Goal: Register for event/course

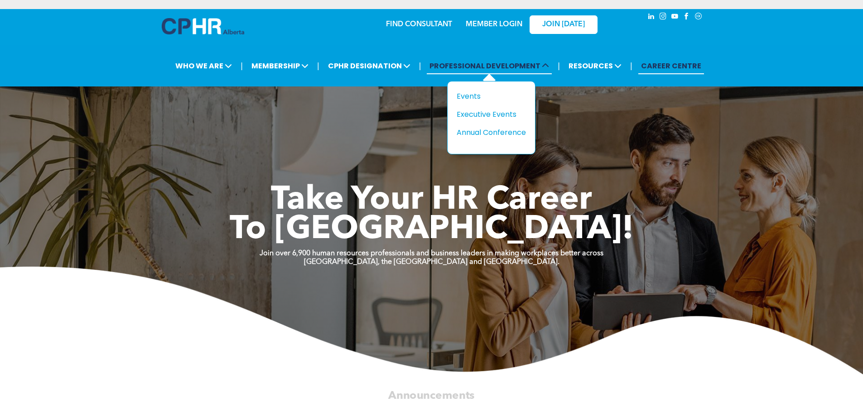
click at [465, 64] on span "PROFESSIONAL DEVELOPMENT" at bounding box center [489, 66] width 125 height 17
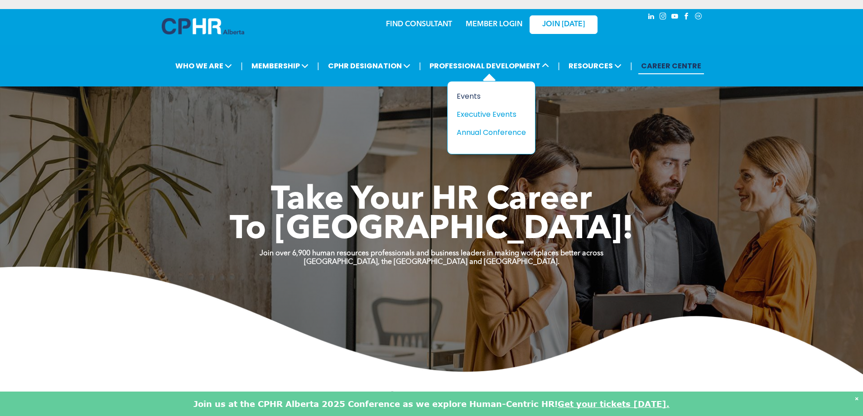
click at [473, 92] on div "Events" at bounding box center [488, 96] width 63 height 11
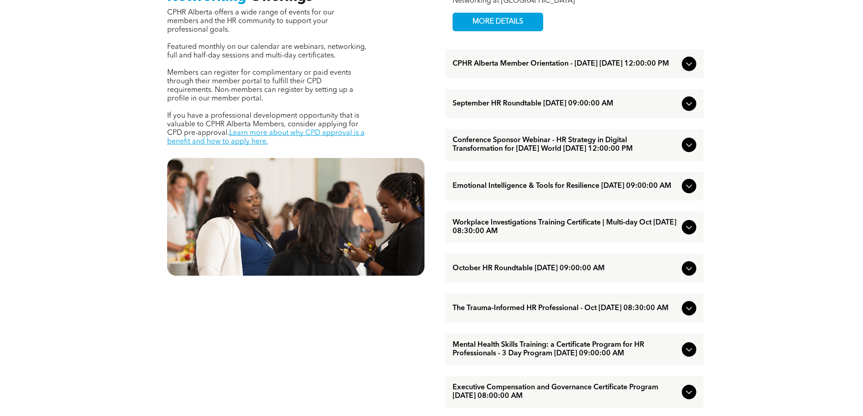
scroll to position [453, 0]
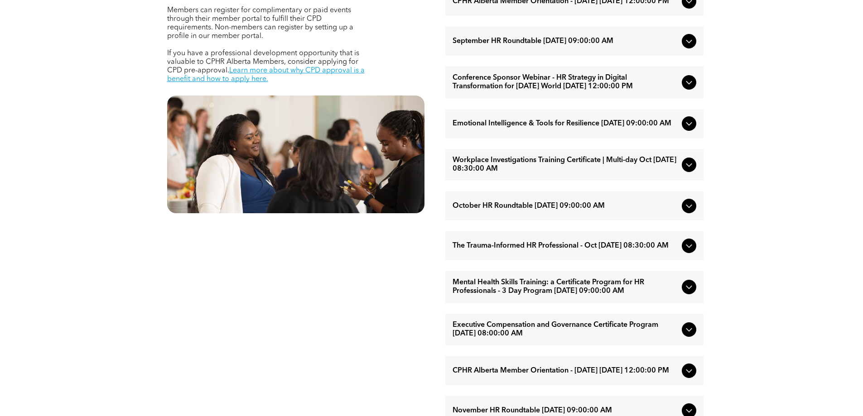
click at [694, 88] on icon at bounding box center [689, 82] width 11 height 11
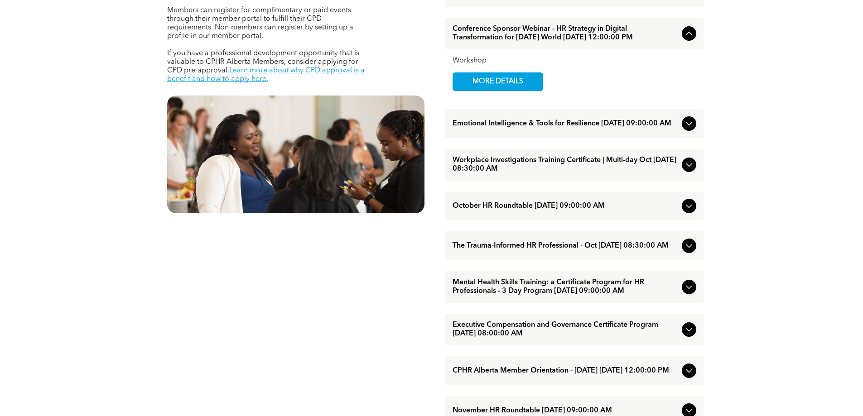
click at [693, 129] on icon at bounding box center [689, 123] width 11 height 11
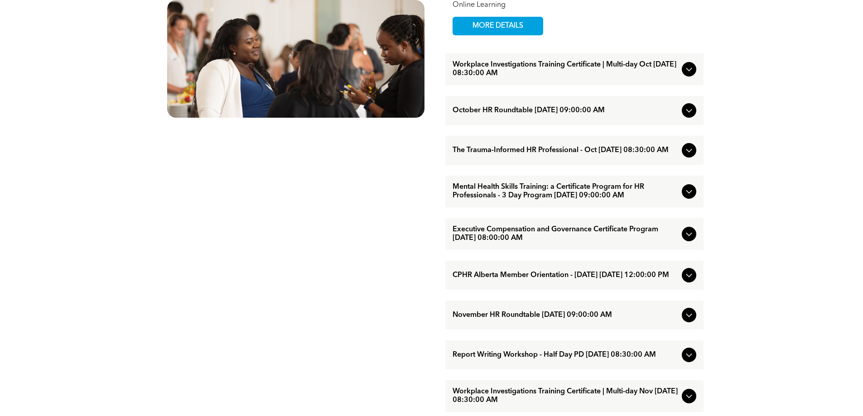
scroll to position [589, 0]
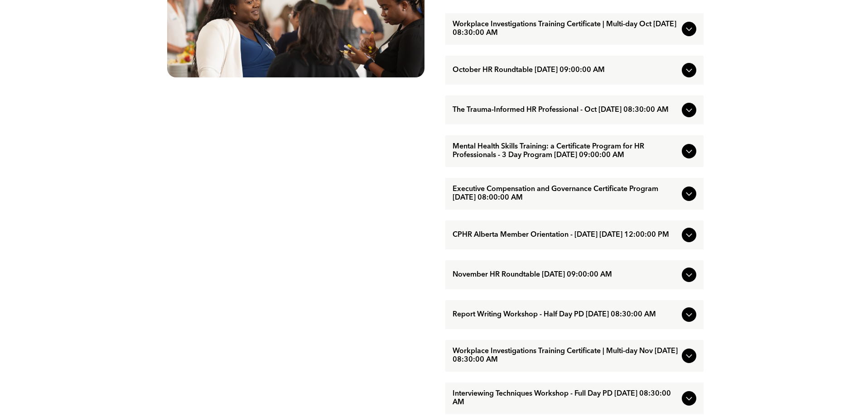
click at [688, 199] on icon at bounding box center [689, 194] width 11 height 11
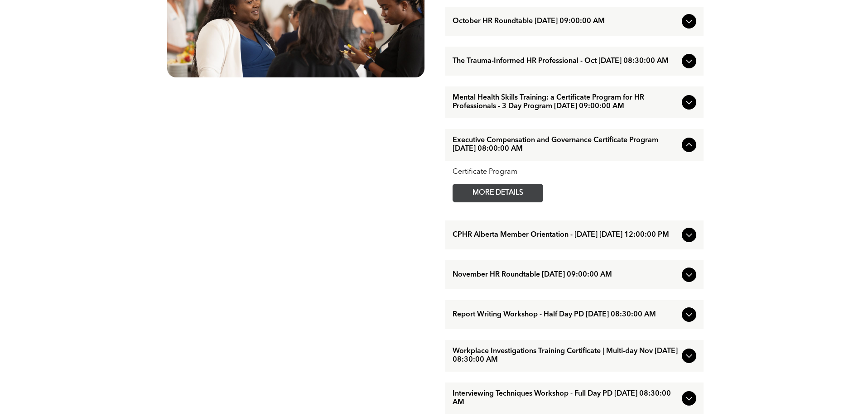
click at [510, 202] on span "MORE DETAILS" at bounding box center [498, 193] width 72 height 18
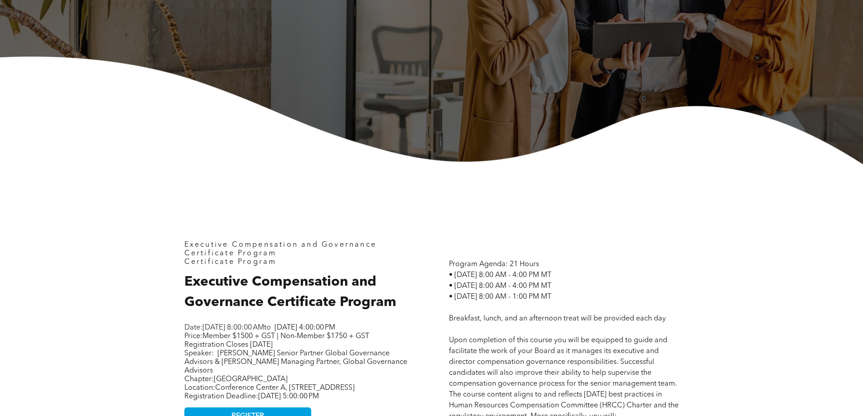
scroll to position [272, 0]
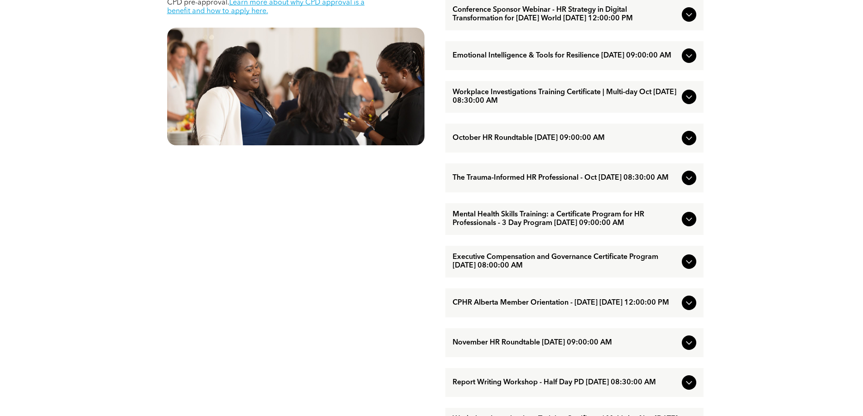
scroll to position [453, 0]
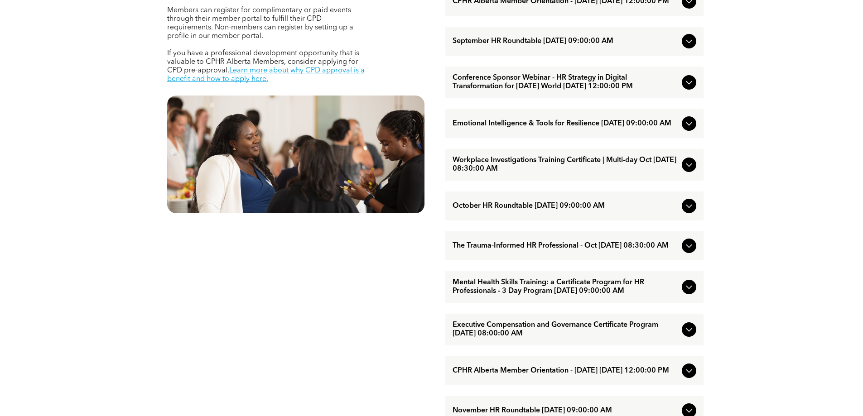
click at [686, 129] on icon at bounding box center [689, 123] width 11 height 11
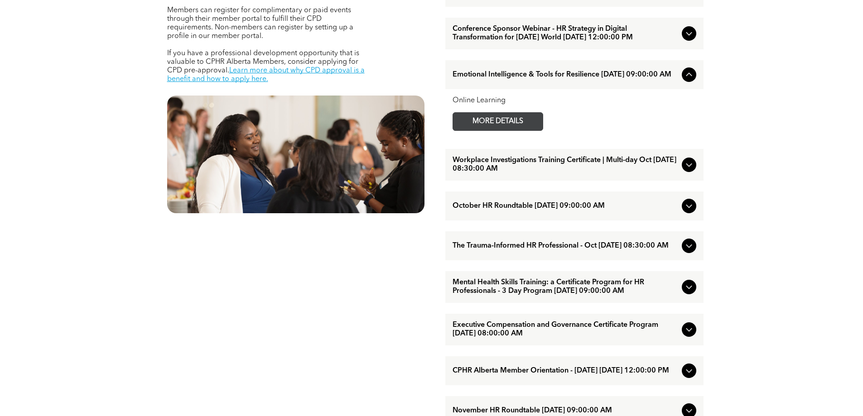
click at [522, 131] on span "MORE DETAILS" at bounding box center [498, 122] width 72 height 18
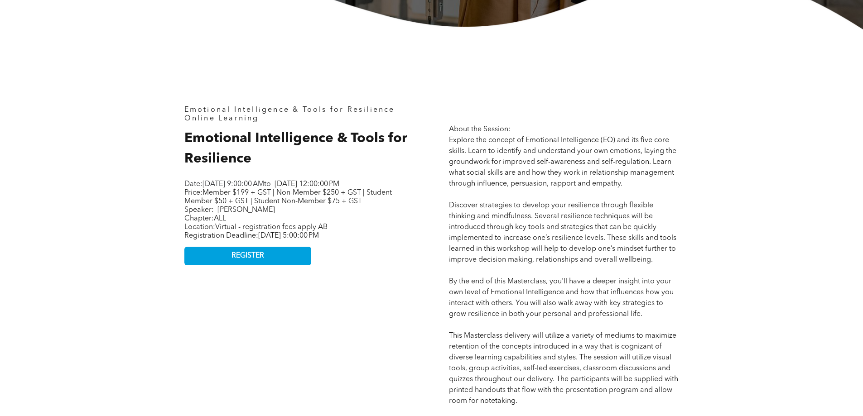
scroll to position [363, 0]
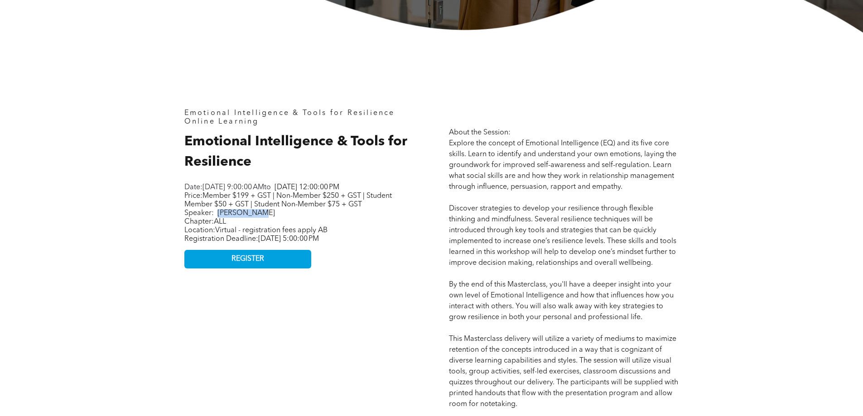
drag, startPoint x: 219, startPoint y: 222, endPoint x: 255, endPoint y: 225, distance: 35.5
click at [255, 217] on span "[PERSON_NAME]" at bounding box center [247, 213] width 58 height 7
copy span "[PERSON_NAME]"
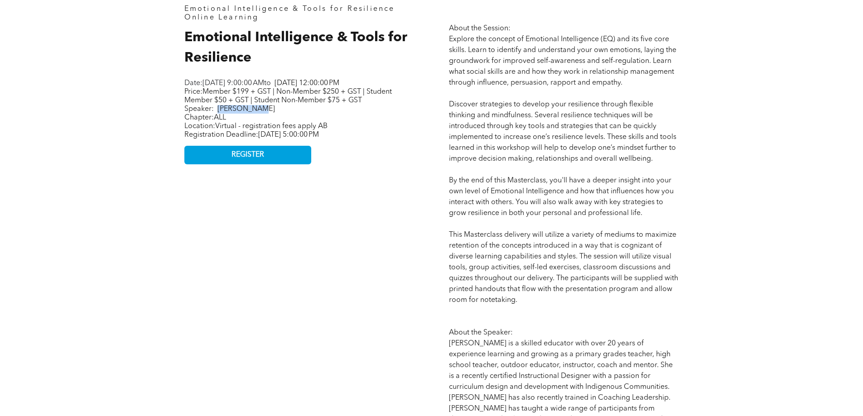
scroll to position [498, 0]
